Goal: Information Seeking & Learning: Learn about a topic

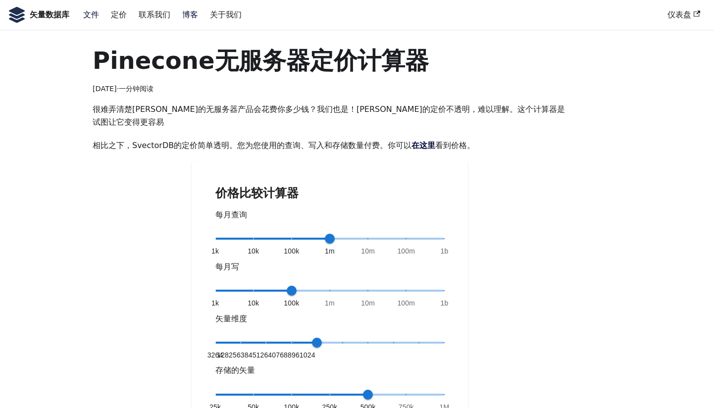
click at [89, 15] on link "文件" at bounding box center [91, 14] width 28 height 17
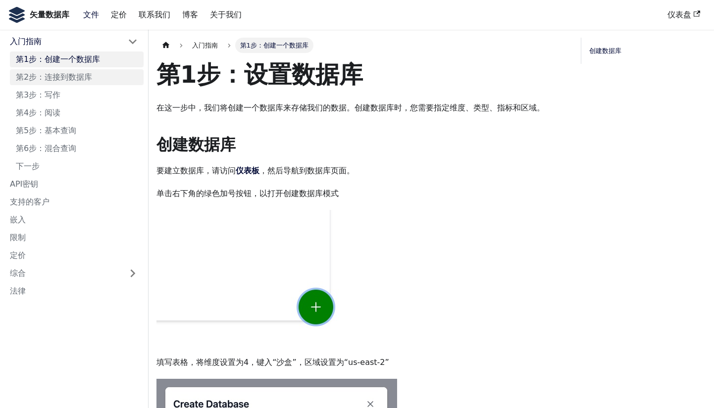
click at [75, 69] on link "第2步：连接到数据库" at bounding box center [77, 77] width 134 height 16
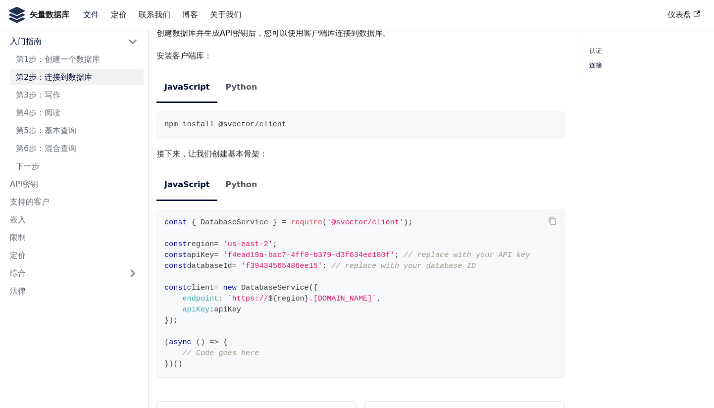
scroll to position [870, 0]
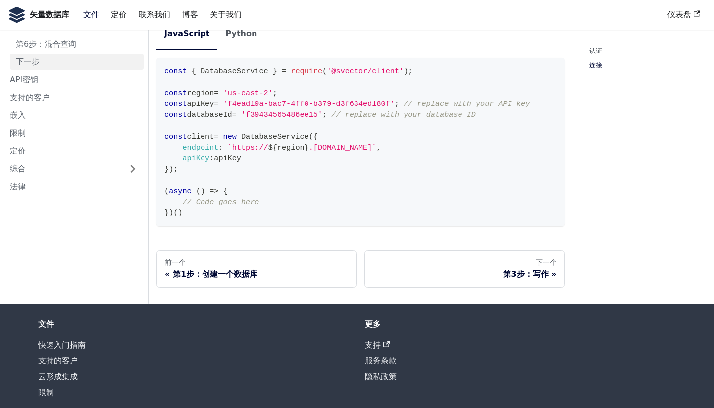
click at [74, 57] on link "下一步" at bounding box center [77, 62] width 134 height 16
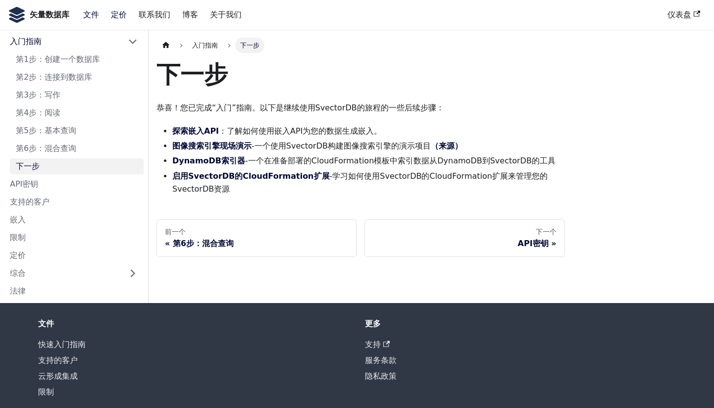
click at [112, 18] on link "定价" at bounding box center [119, 14] width 28 height 17
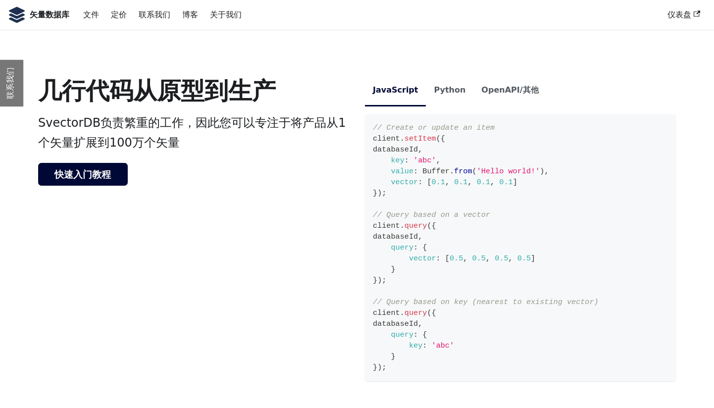
scroll to position [404, 0]
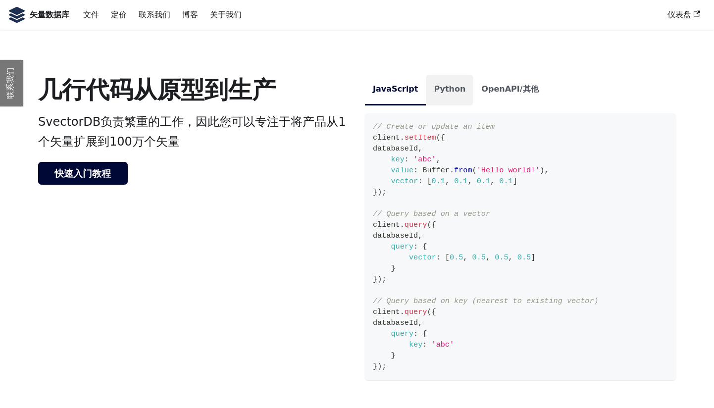
click at [438, 91] on li "Python" at bounding box center [450, 90] width 48 height 30
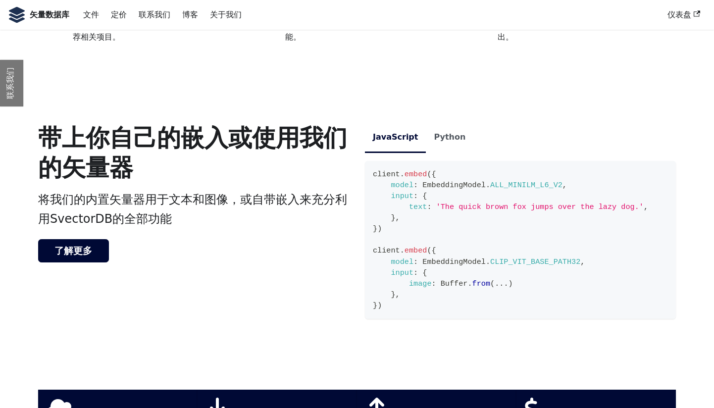
scroll to position [1489, 0]
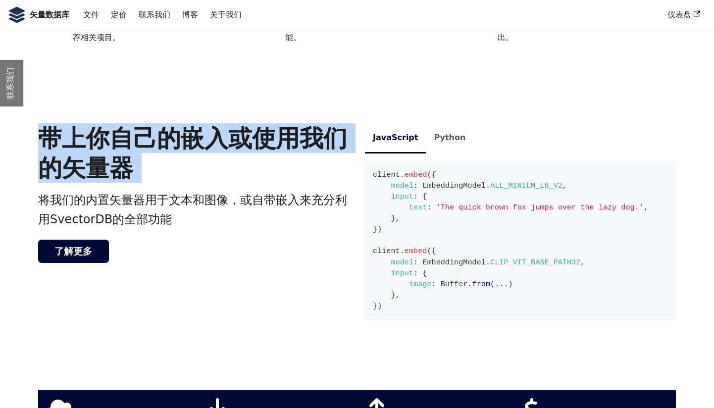
drag, startPoint x: 41, startPoint y: 130, endPoint x: 131, endPoint y: 179, distance: 102.2
click at [131, 179] on div "带上你自己的嵌入或使用我们的矢量器 将我们的内置矢量器用于文本和图像，或自带嵌入来充分利用SvectorDB的全部功能 了解更多" at bounding box center [193, 226] width 327 height 206
copy h3 "带上你自己的嵌入或使用我们的矢量器"
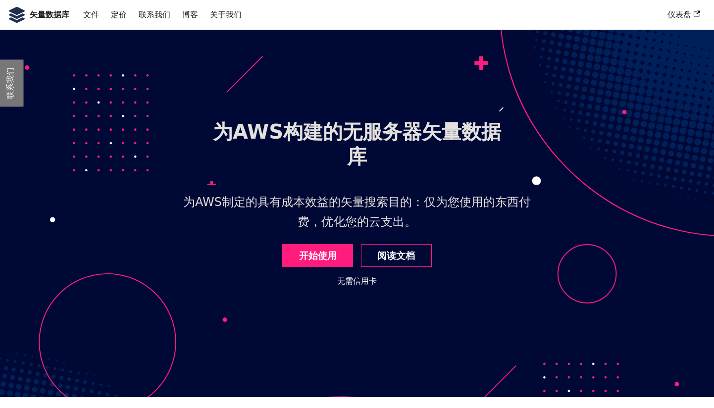
scroll to position [0, 0]
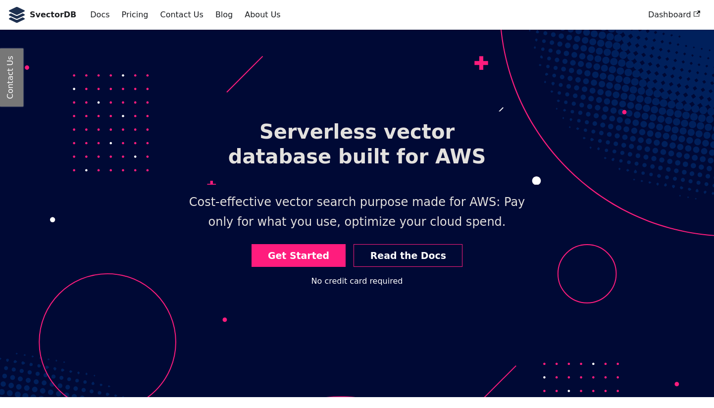
click at [619, 232] on header "Serverless vector database built for AWS Cost-effective vector search purpose m…" at bounding box center [357, 214] width 714 height 368
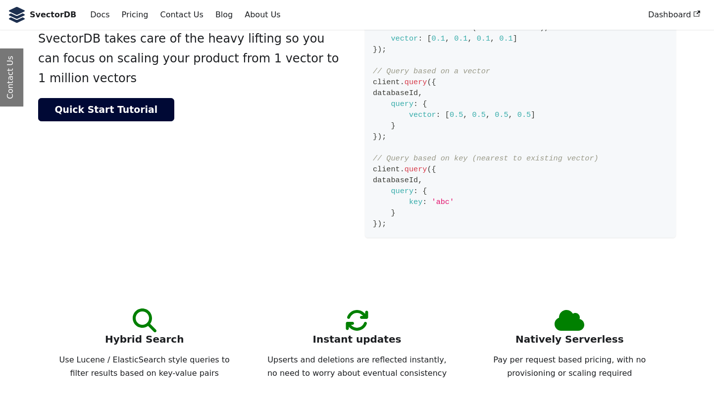
scroll to position [549, 0]
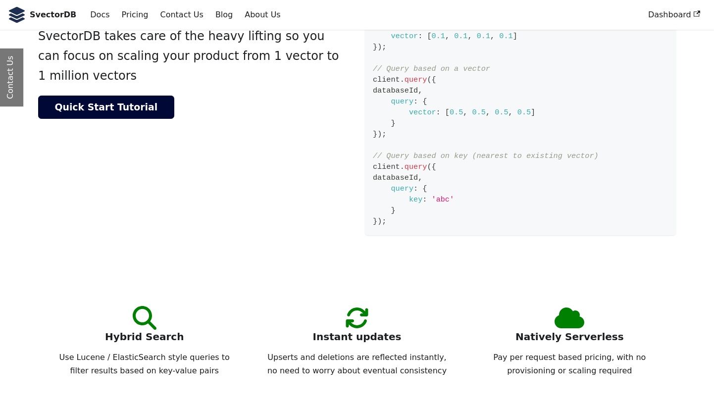
click at [381, 236] on div "JavaScript Python OpenAPI / Other // Create or update an item client . setItem …" at bounding box center [520, 87] width 327 height 315
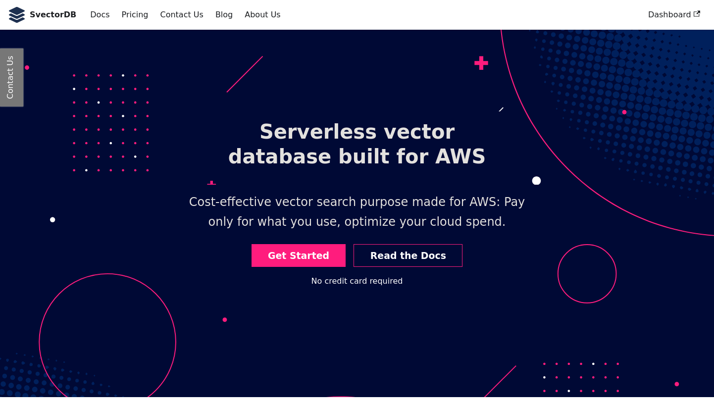
scroll to position [0, 0]
